Goal: Book appointment/travel/reservation

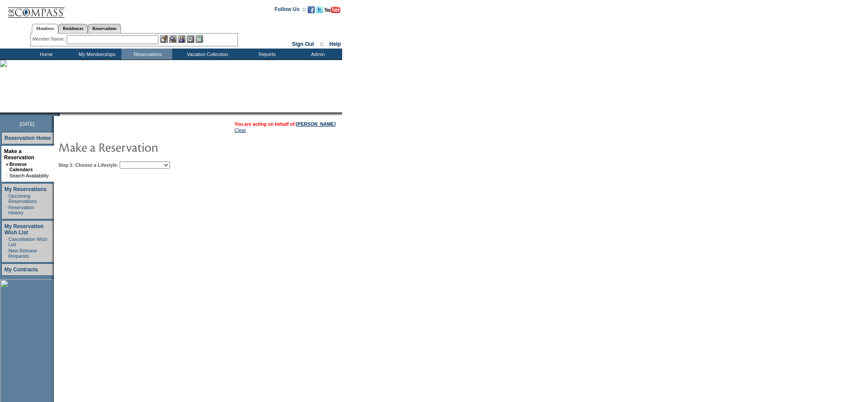
click at [159, 169] on select "Beach Leisure Metropolitan Mountain OIAL for Adventure OIAL for Couples OIAL fo…" at bounding box center [145, 165] width 50 height 7
select select "Metropolitan"
click at [135, 163] on select "Beach Leisure Metropolitan Mountain OIAL for Adventure OIAL for Couples OIAL fo…" at bounding box center [145, 165] width 50 height 7
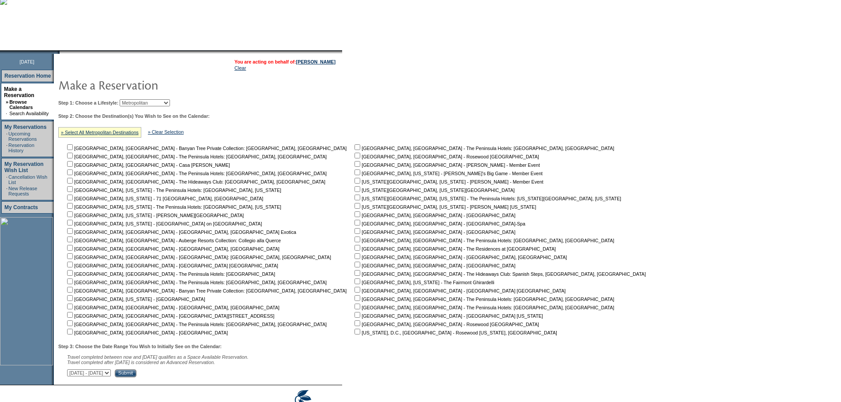
scroll to position [108, 0]
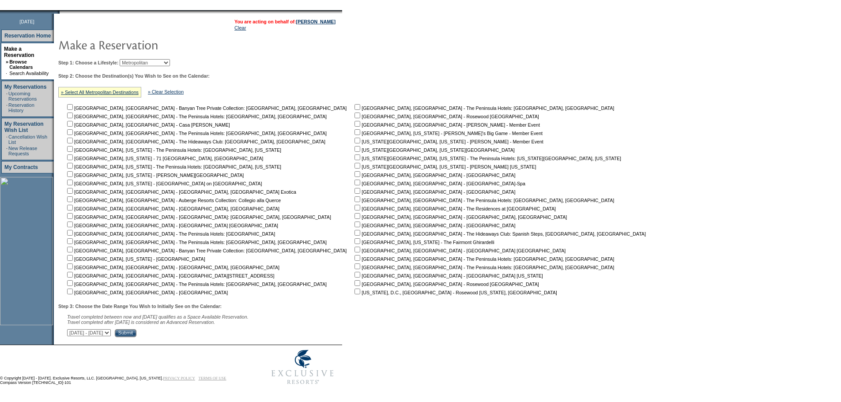
click at [355, 147] on input "checkbox" at bounding box center [358, 149] width 6 height 6
checkbox input "true"
click at [355, 163] on input "checkbox" at bounding box center [358, 166] width 6 height 6
checkbox input "true"
click at [200, 326] on div "Step 3: Choose the Date Range You Wish to Initially See on the Calendar: Travel…" at bounding box center [355, 321] width 594 height 34
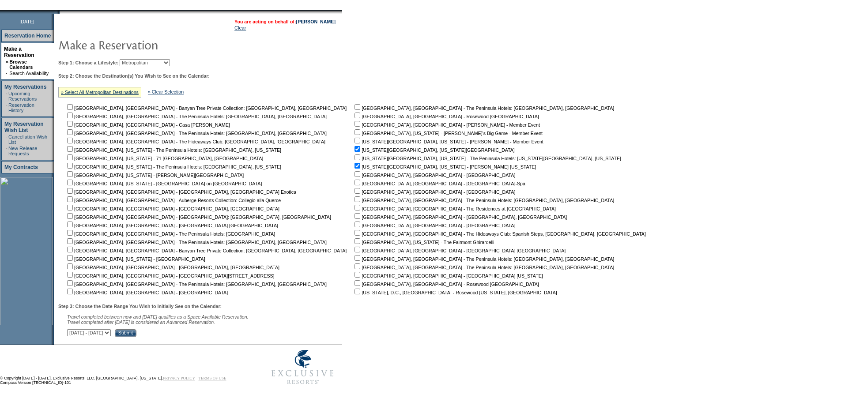
click at [111, 331] on select "October 1, 2025 - November 15, 2025 November 16, 2025 - December 30, 2025 Decem…" at bounding box center [89, 333] width 44 height 7
select select "11/16/2025|12/30/2025"
click at [72, 330] on select "October 1, 2025 - November 15, 2025 November 16, 2025 - December 30, 2025 Decem…" at bounding box center [89, 333] width 44 height 7
click at [136, 333] on input "Submit" at bounding box center [126, 334] width 22 height 8
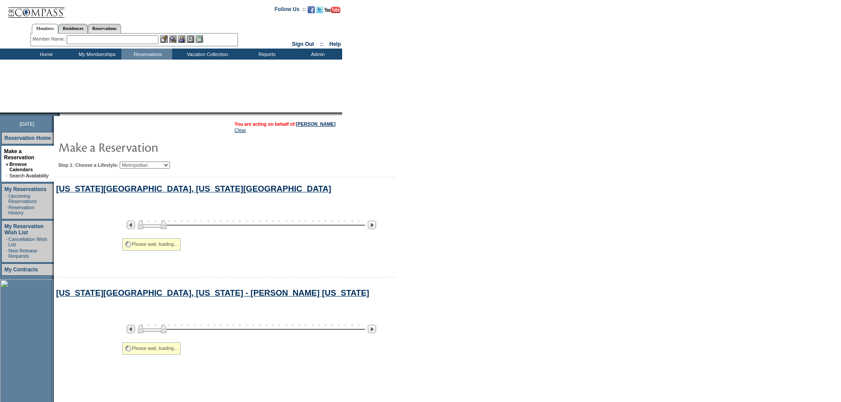
select select "Metropolitan"
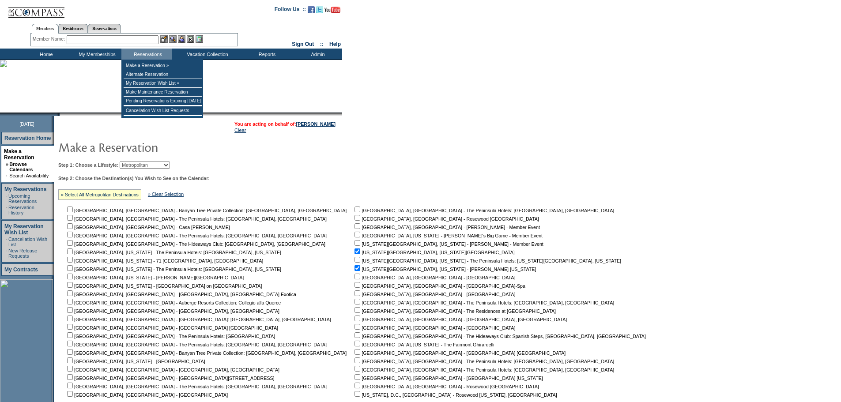
click at [149, 41] on input "text" at bounding box center [113, 39] width 92 height 9
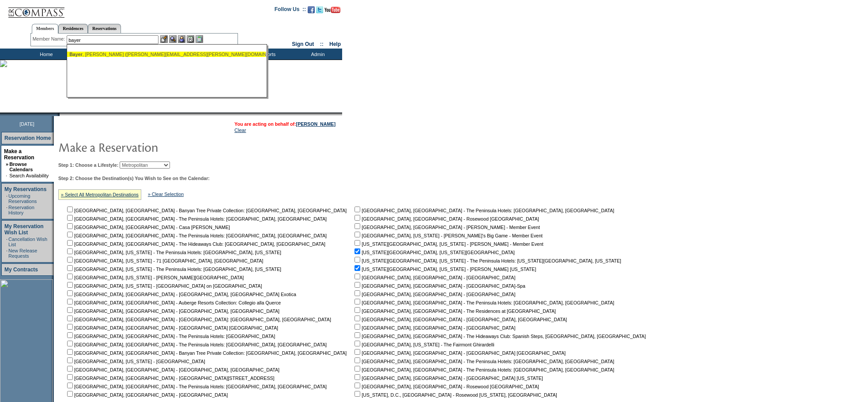
click at [117, 57] on div "[PERSON_NAME] ([PERSON_NAME][EMAIL_ADDRESS][PERSON_NAME][DOMAIN_NAME])" at bounding box center [166, 54] width 194 height 5
type input "[PERSON_NAME] ([PERSON_NAME][EMAIL_ADDRESS][PERSON_NAME][DOMAIN_NAME])"
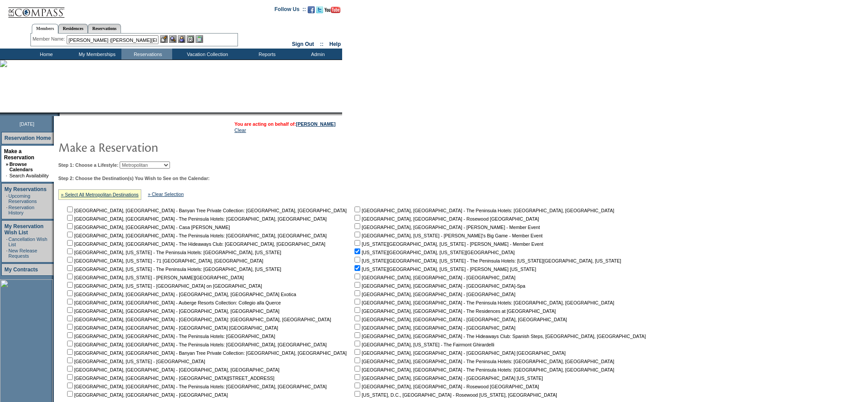
click at [184, 36] on img at bounding box center [182, 39] width 8 height 8
click at [177, 38] on img at bounding box center [173, 39] width 8 height 8
